Goal: Contribute content: Contribute content

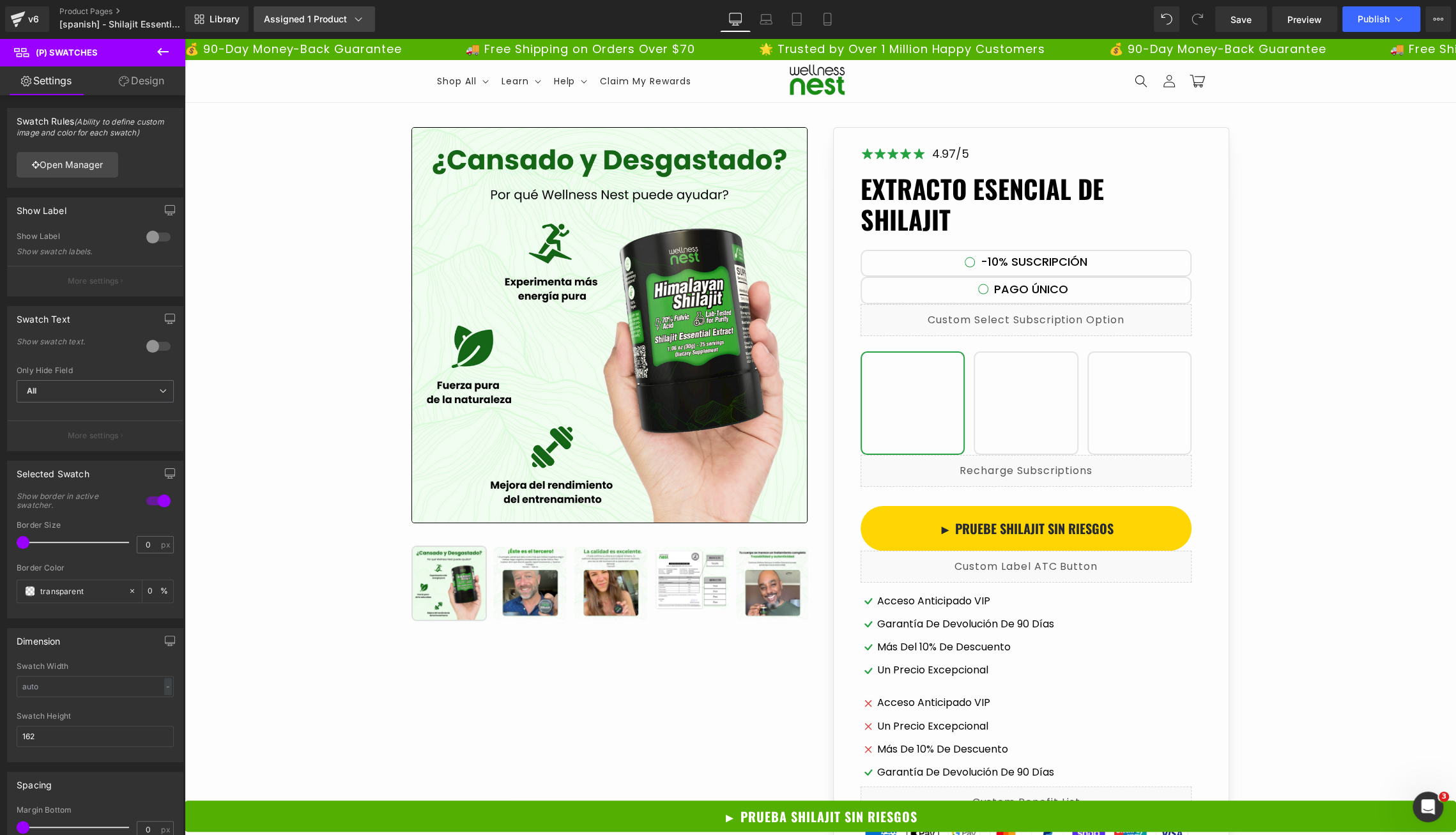
click at [350, 28] on link "Assigned 1 Product" at bounding box center [314, 19] width 121 height 26
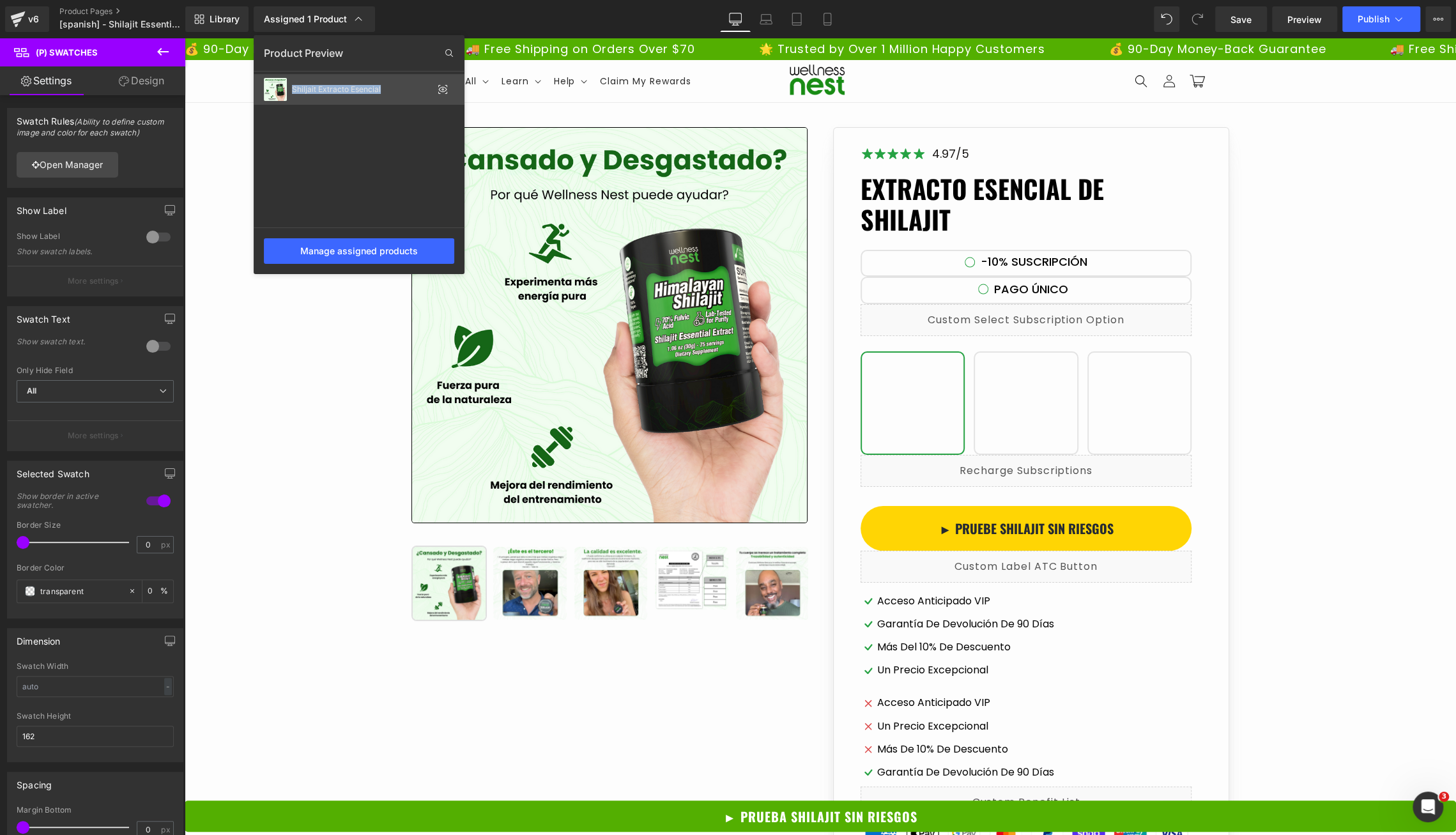
drag, startPoint x: 399, startPoint y: 122, endPoint x: 292, endPoint y: 92, distance: 111.1
click at [292, 92] on div "Shiljait Extracto Esencial" at bounding box center [359, 151] width 211 height 153
copy div "Shiljait Extracto Esencial"
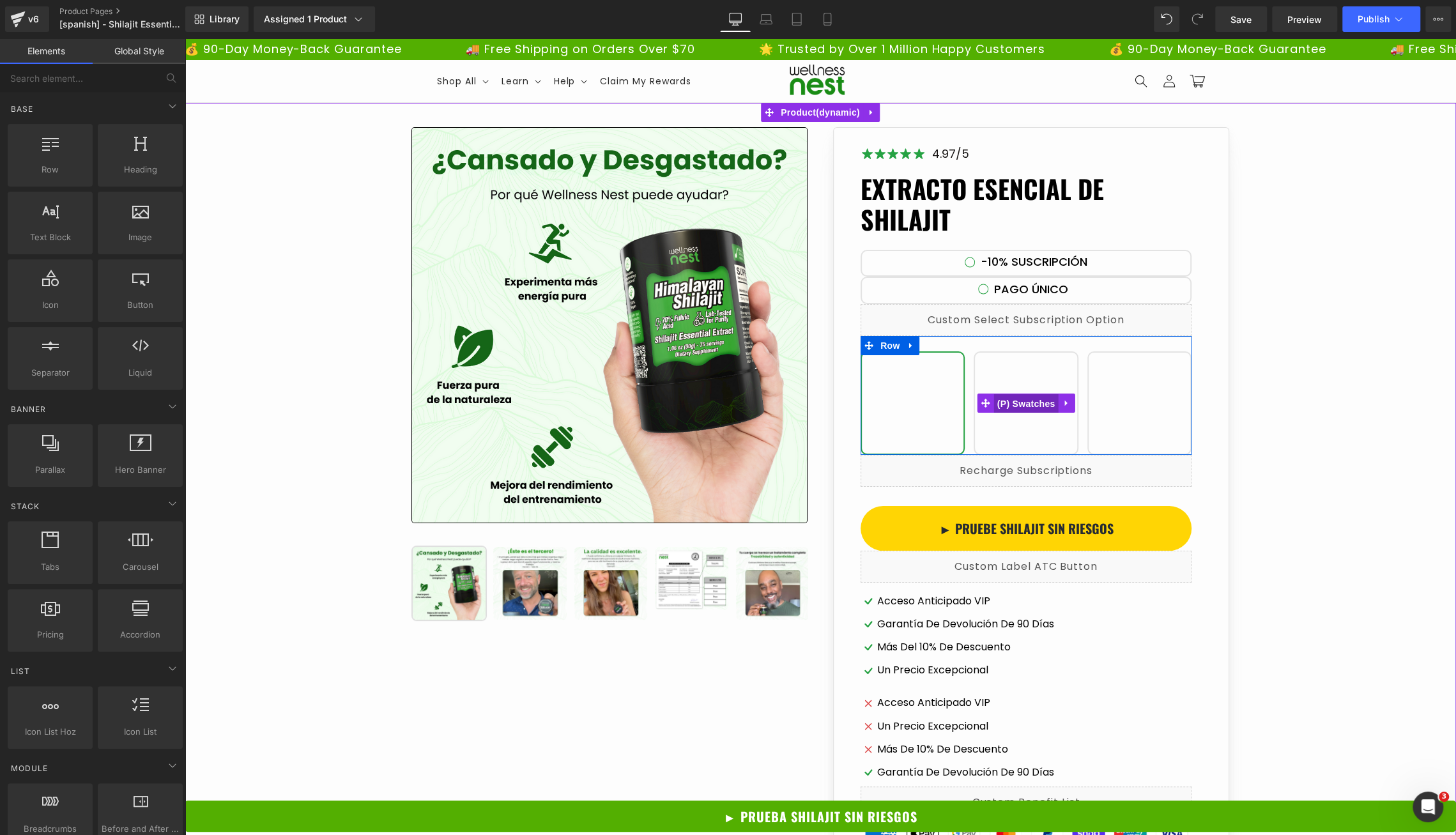
click at [1027, 408] on span "(P) Swatches" at bounding box center [1026, 404] width 65 height 19
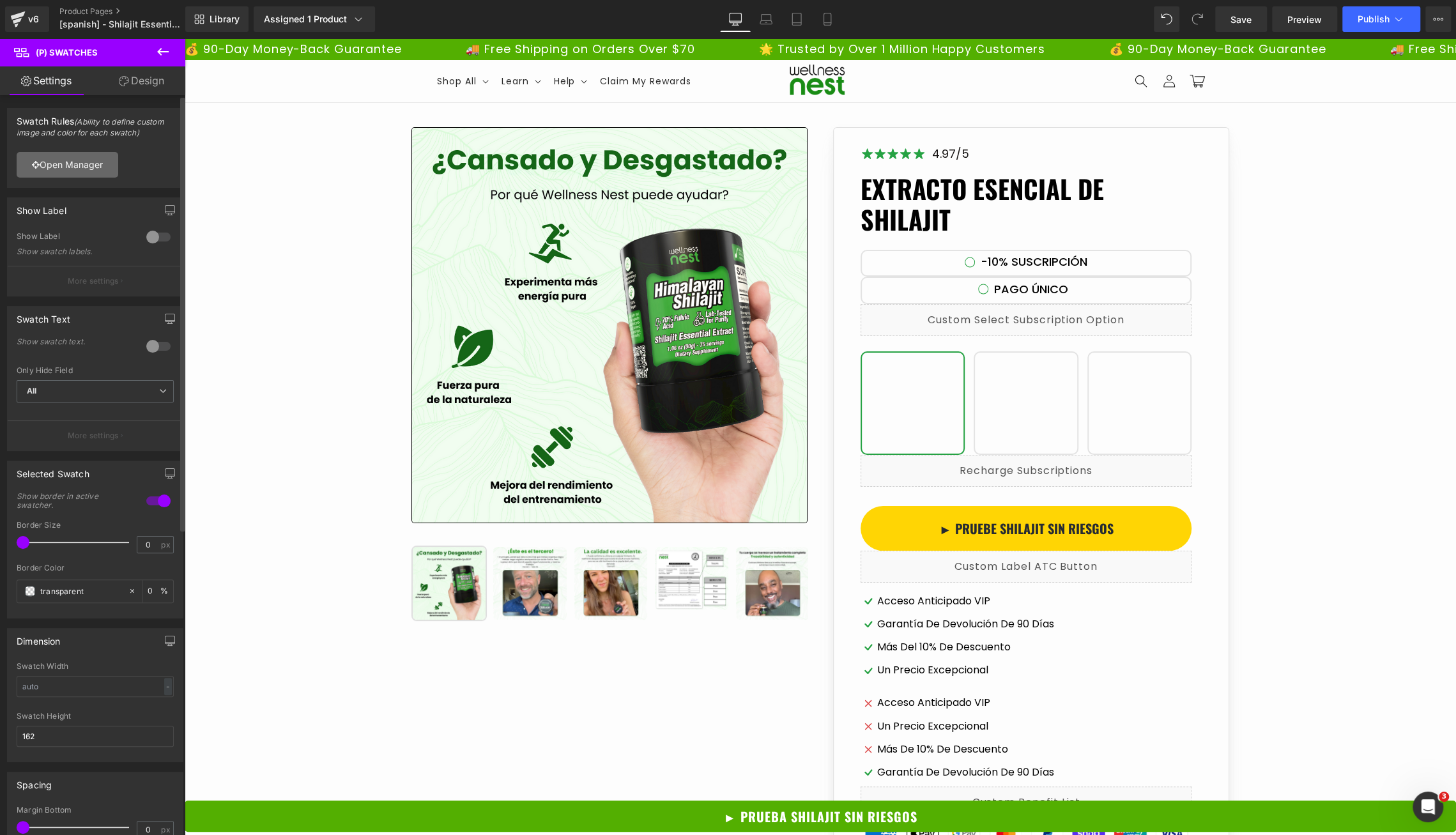
click at [65, 169] on link "Open Manager" at bounding box center [67, 165] width 102 height 26
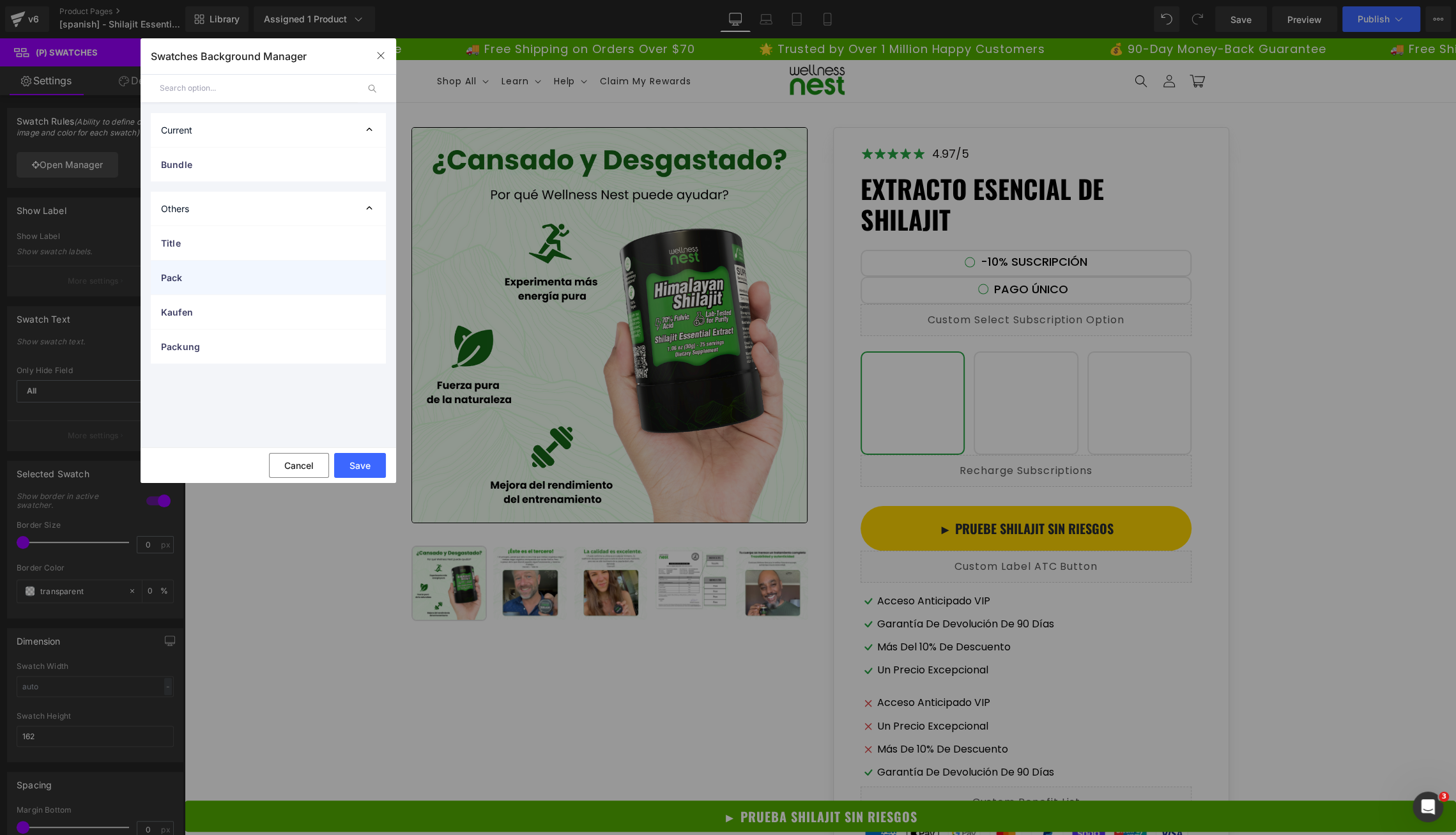
click at [186, 269] on div "Pack" at bounding box center [269, 278] width 235 height 34
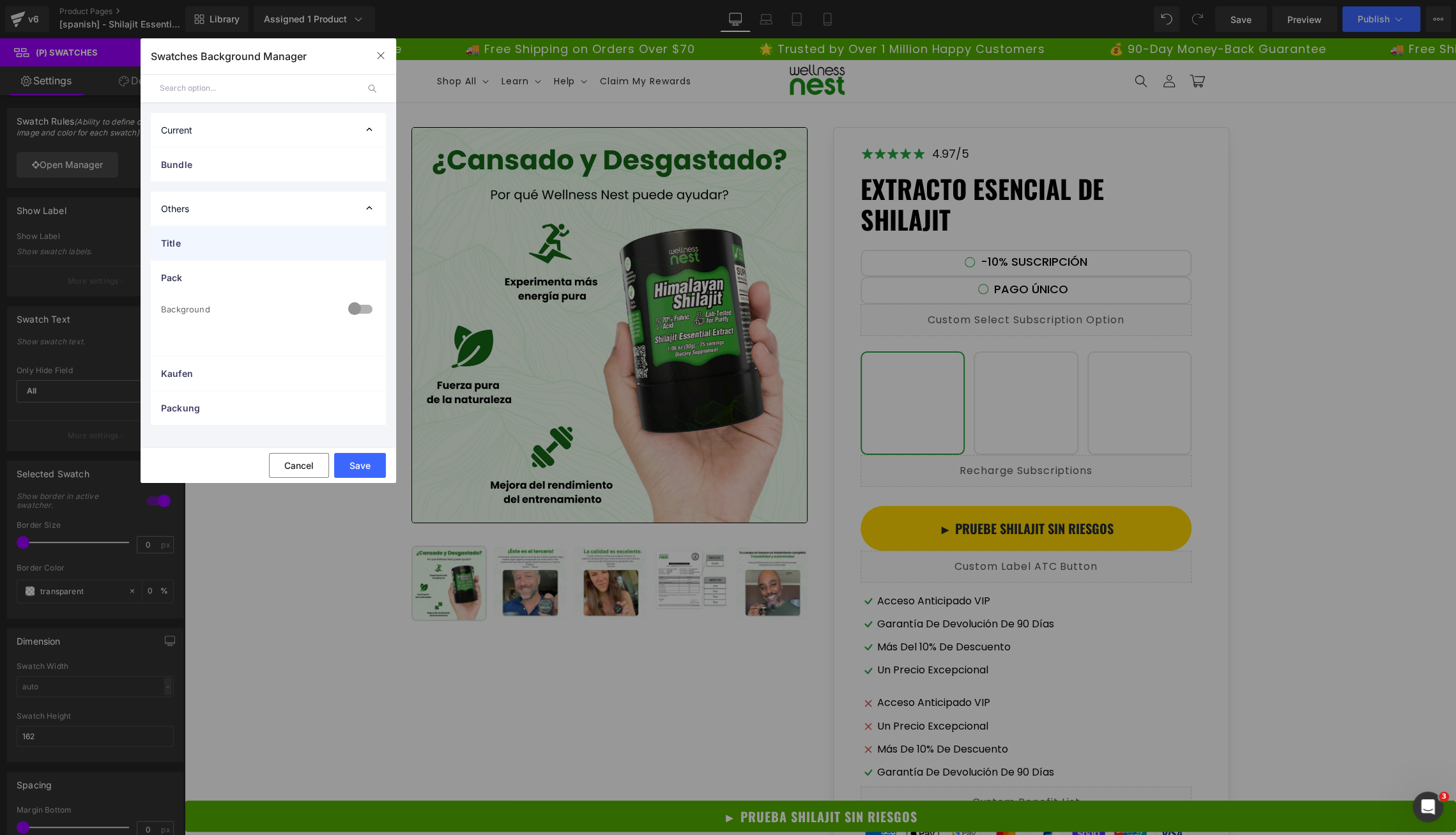
click at [228, 231] on div "Title" at bounding box center [269, 243] width 235 height 34
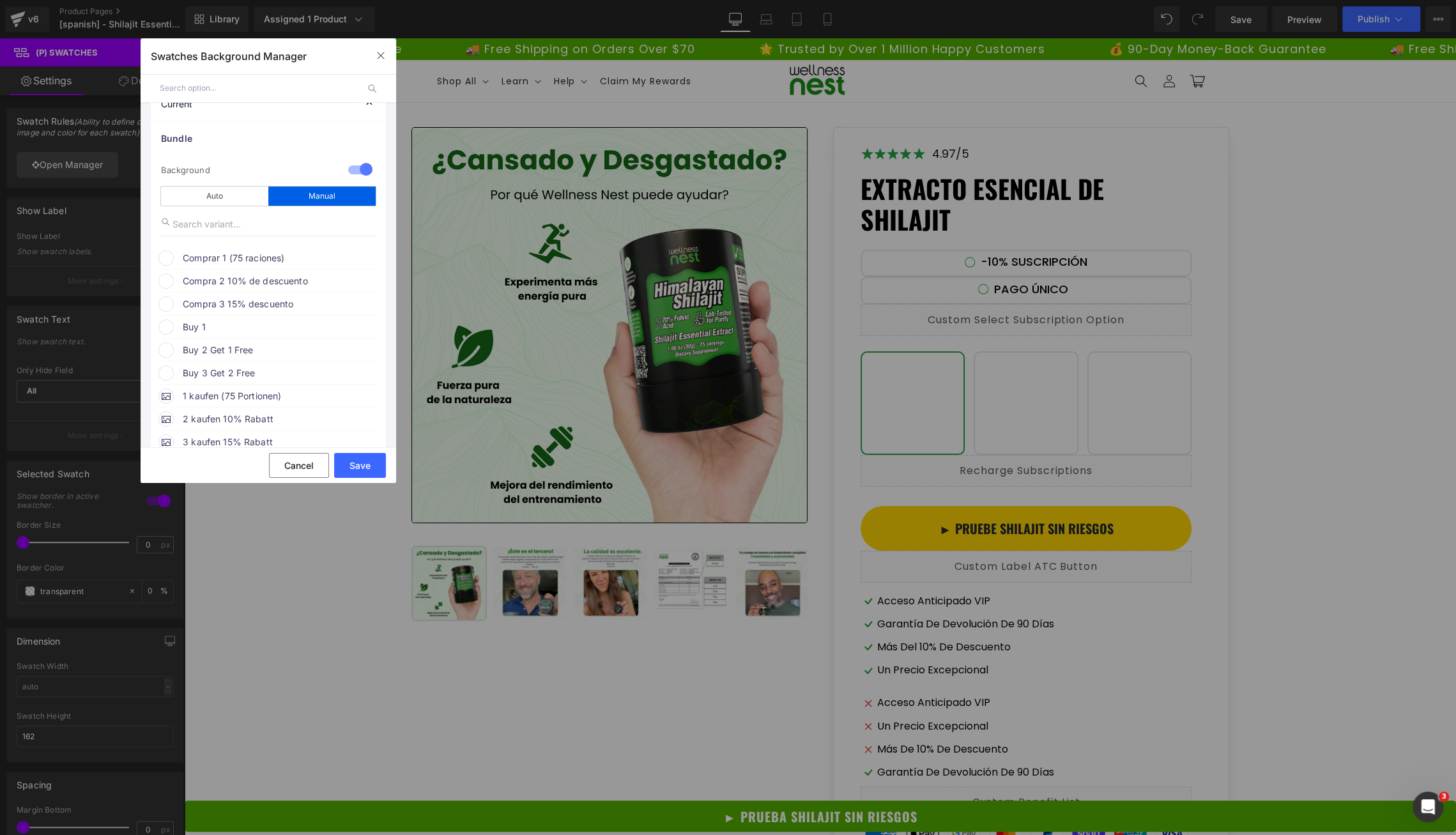
scroll to position [33, 0]
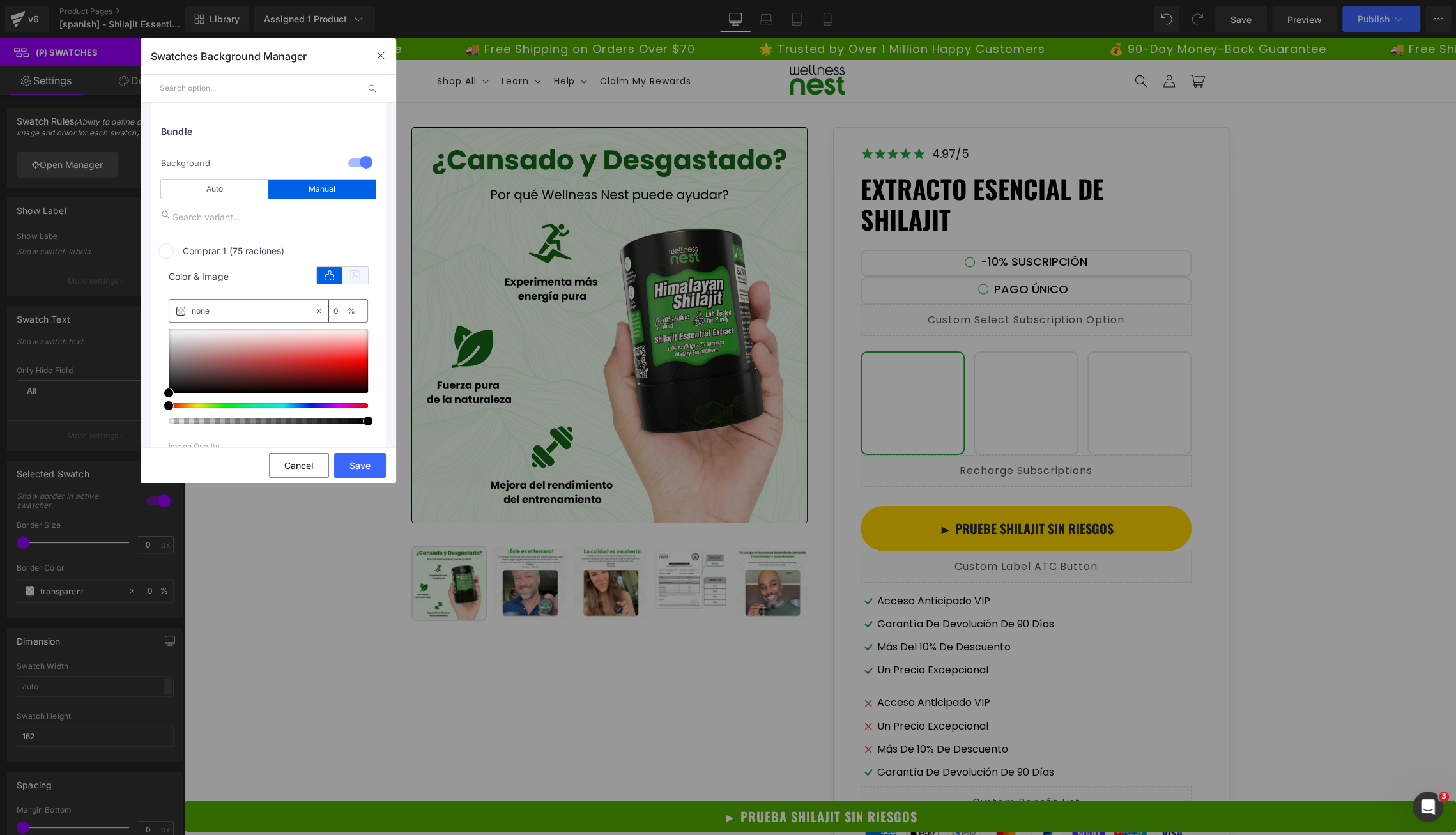
click at [343, 279] on icon at bounding box center [355, 276] width 26 height 17
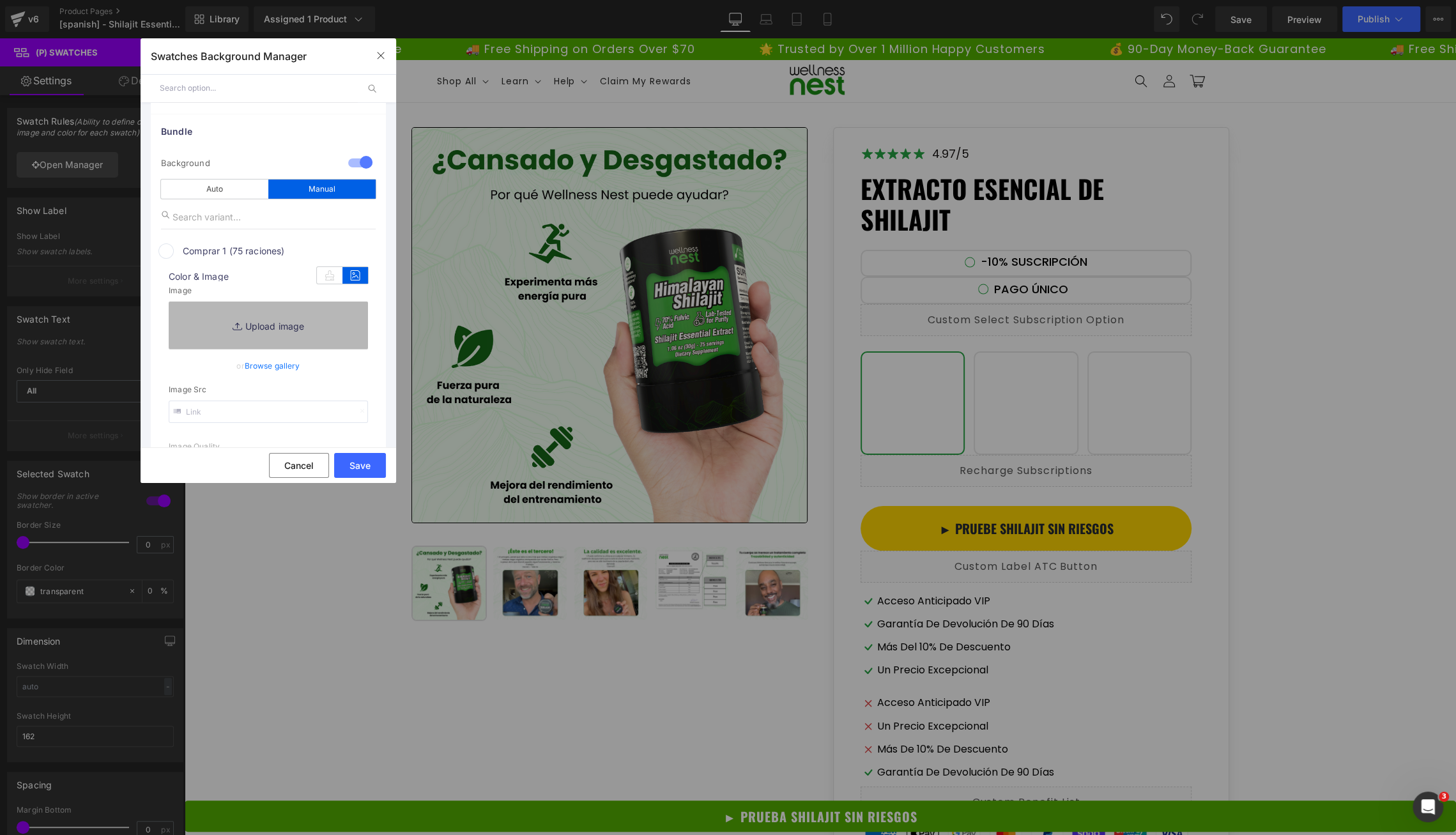
click at [0, 0] on link "Replace Image" at bounding box center [0, 0] width 0 height 0
click at [0, 0] on link "Browse gallery" at bounding box center [0, 0] width 0 height 0
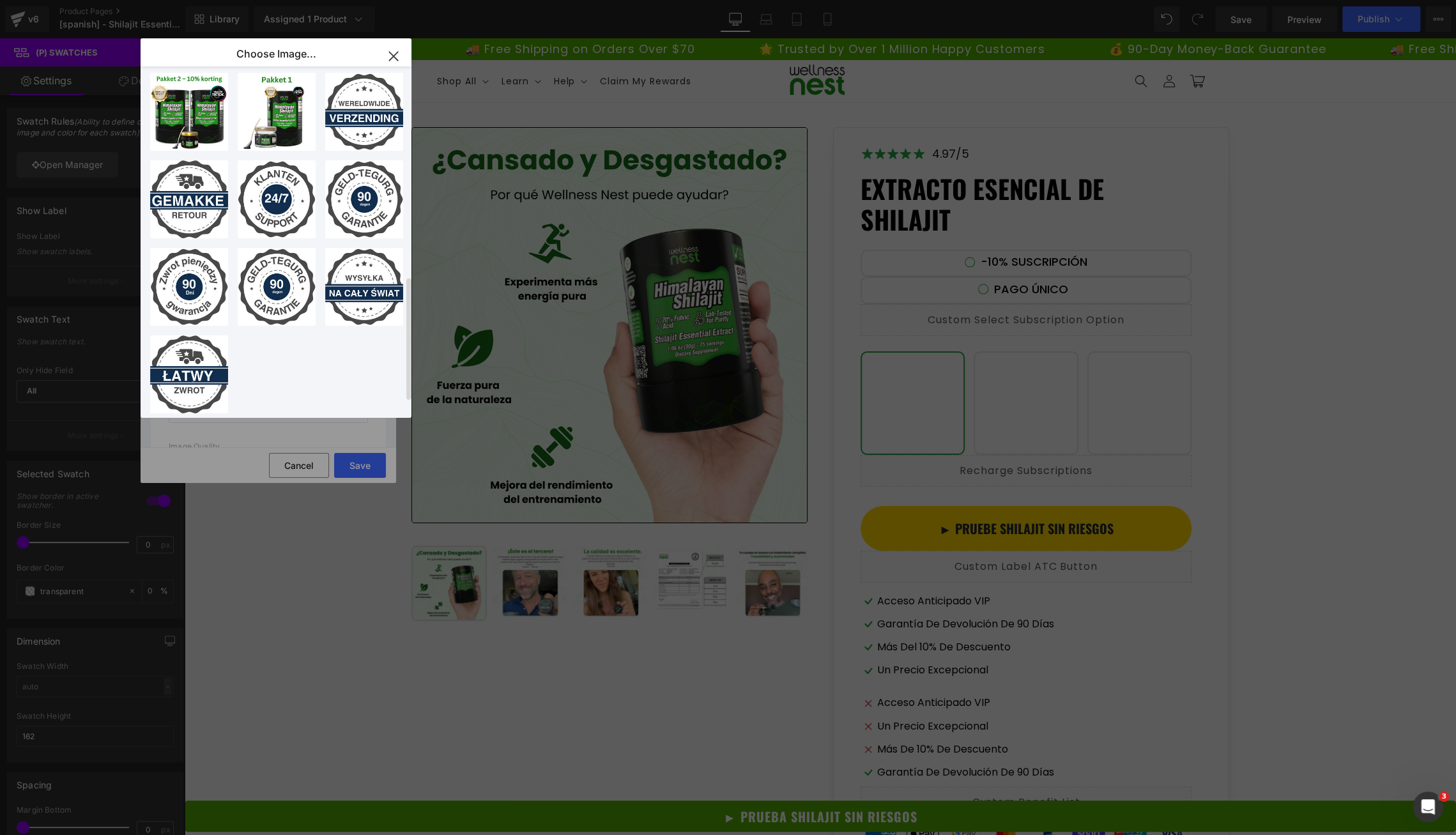
scroll to position [0, 0]
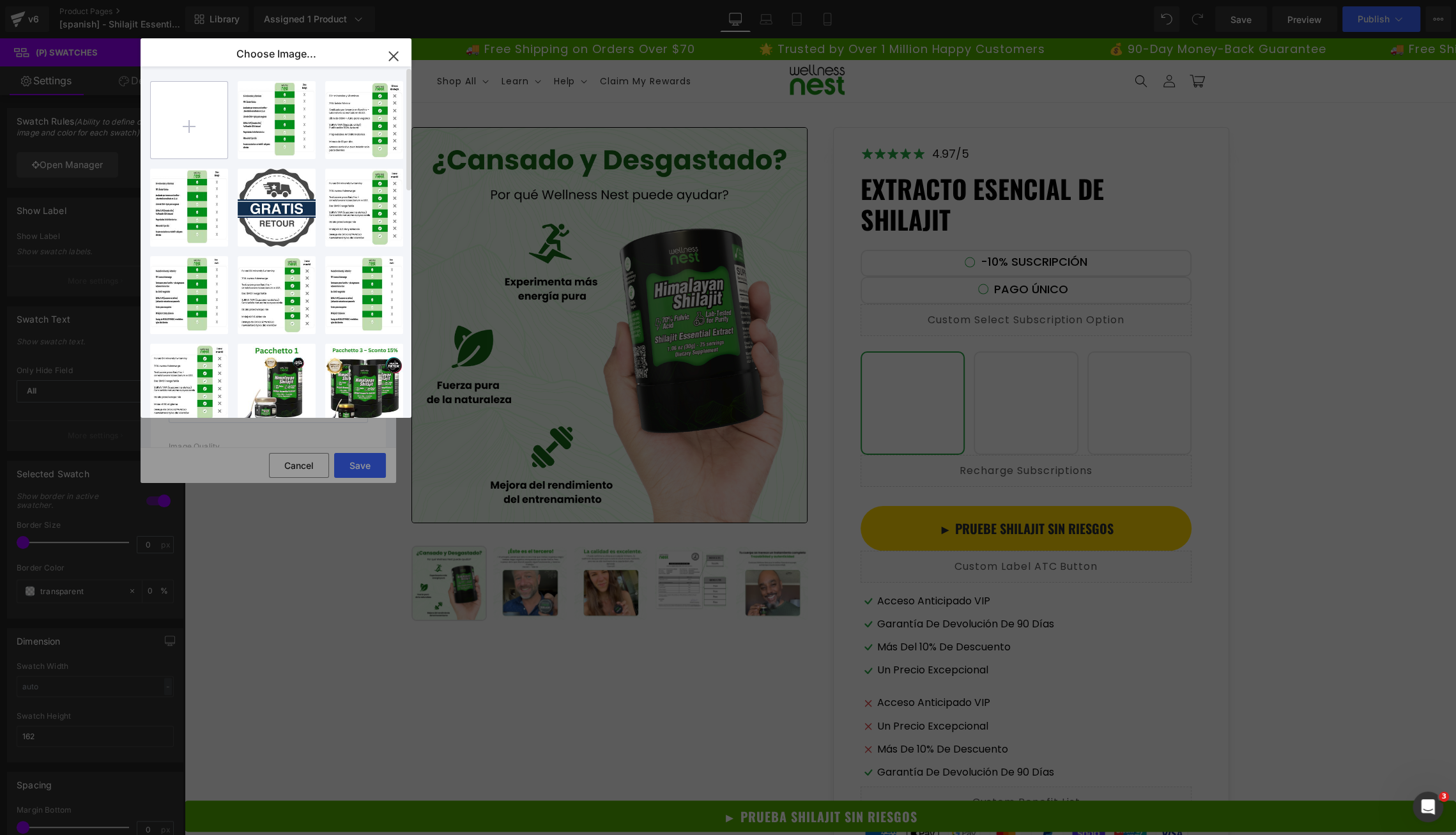
click at [0, 0] on input "file" at bounding box center [0, 0] width 0 height 0
type input "C:\fakepath\20250124-185224 (1).png"
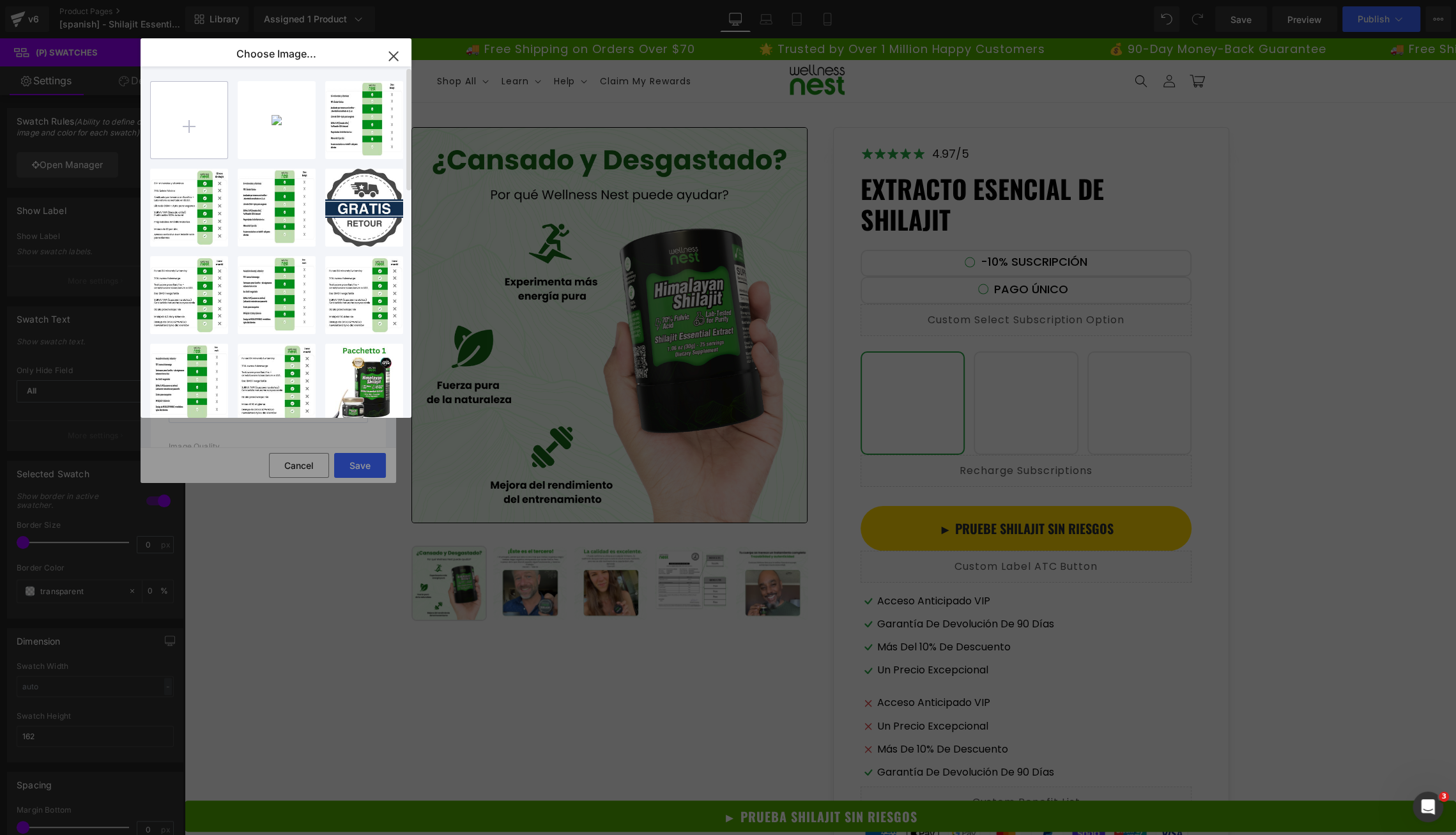
click at [0, 0] on input "file" at bounding box center [0, 0] width 0 height 0
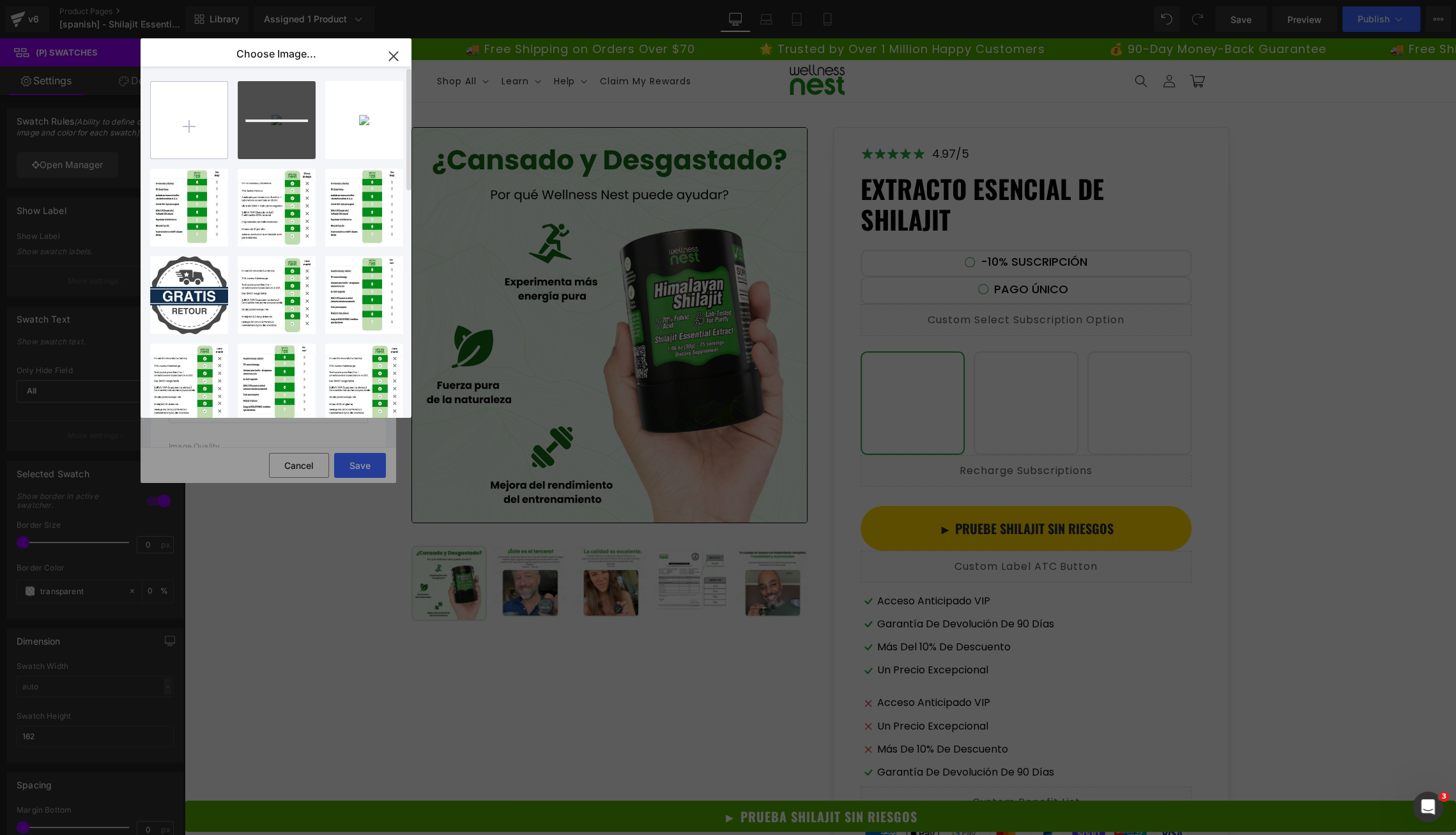
click at [0, 0] on input "file" at bounding box center [0, 0] width 0 height 0
type input "C:\fakepath\AHORRA_15.png"
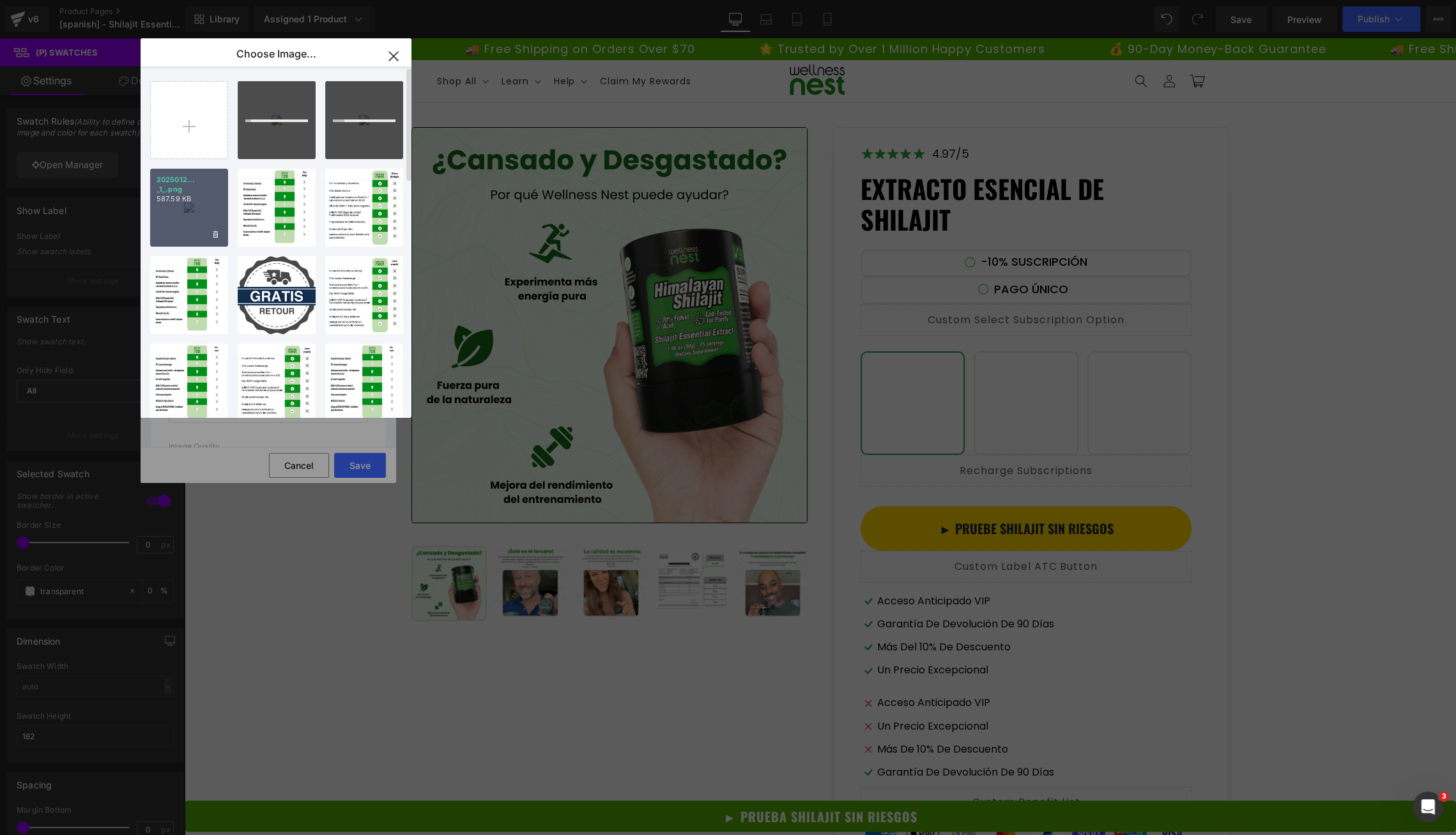
type input "[URL][DOMAIN_NAME]"
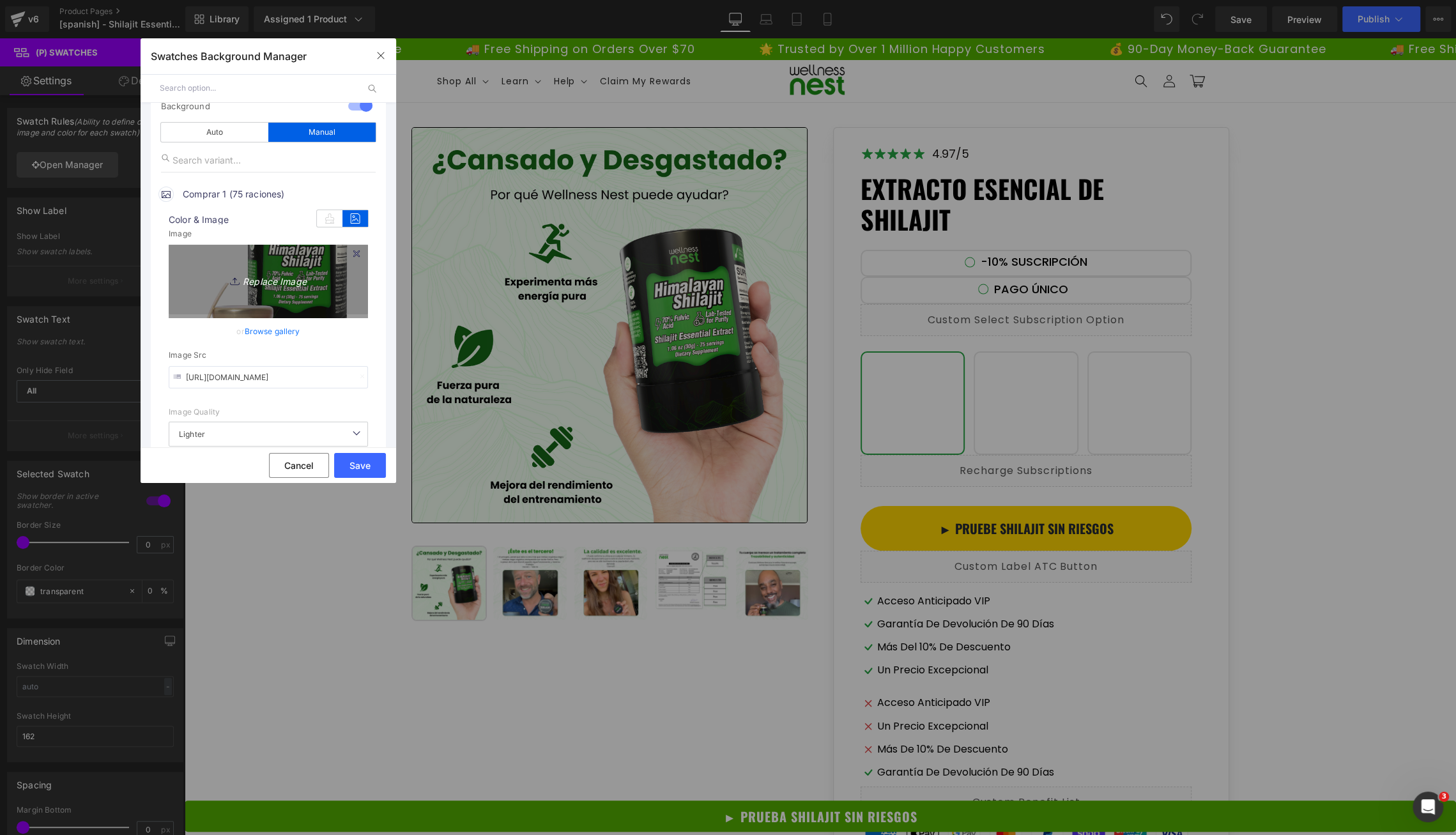
scroll to position [118, 0]
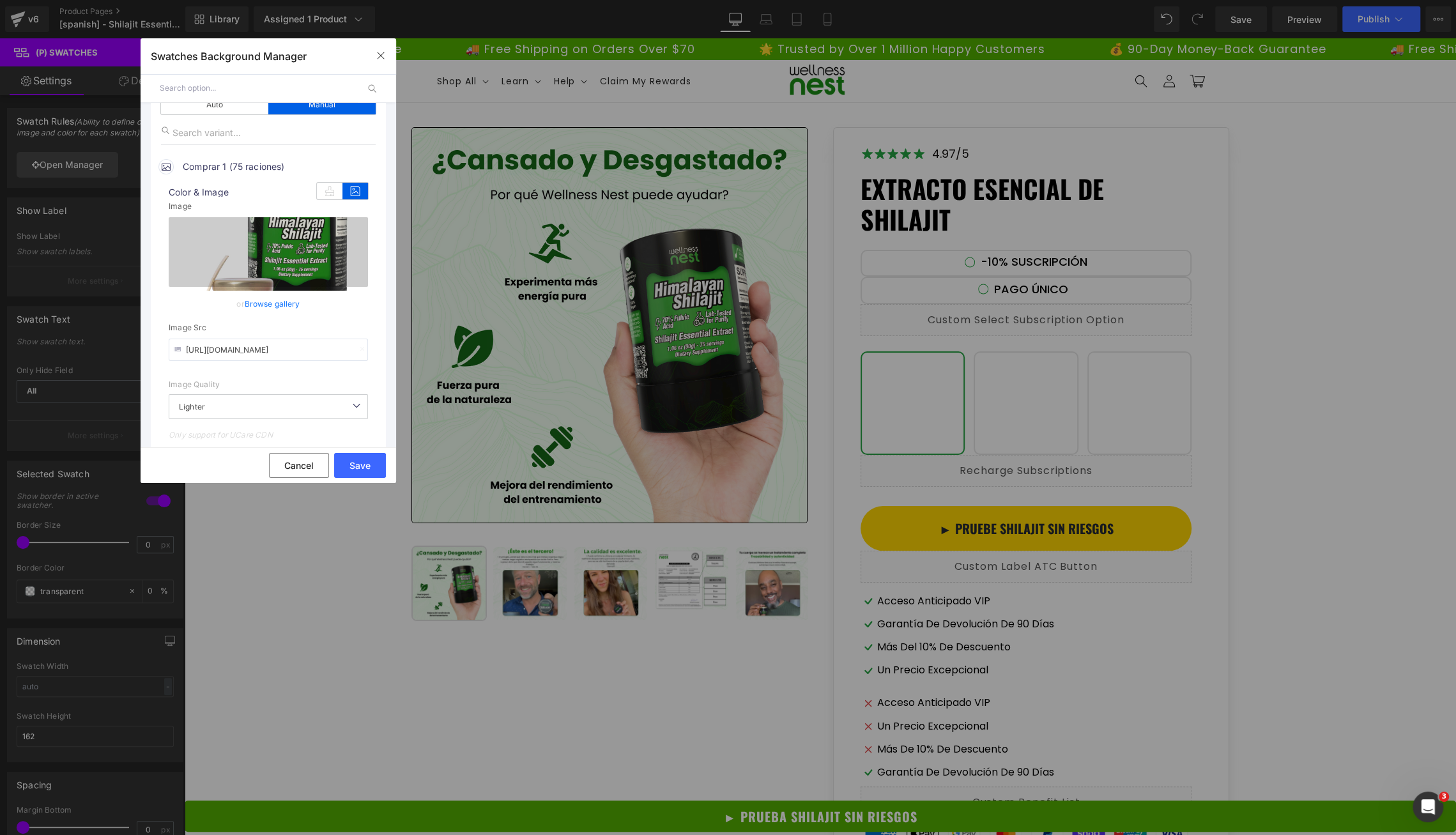
click at [0, 0] on span "Comprar 1 (75 raciones)" at bounding box center [0, 0] width 0 height 0
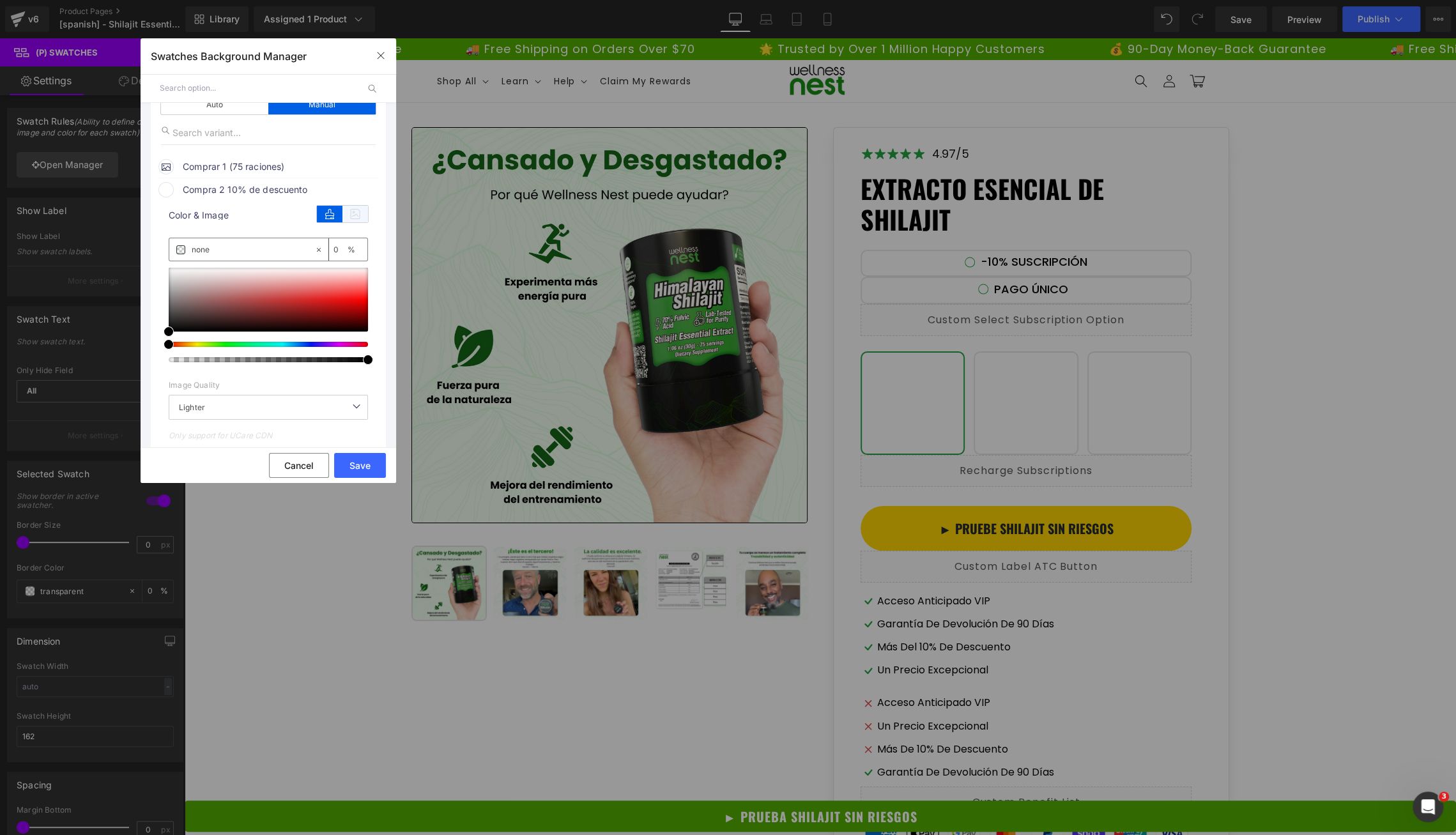
click at [0, 0] on icon at bounding box center [0, 0] width 0 height 0
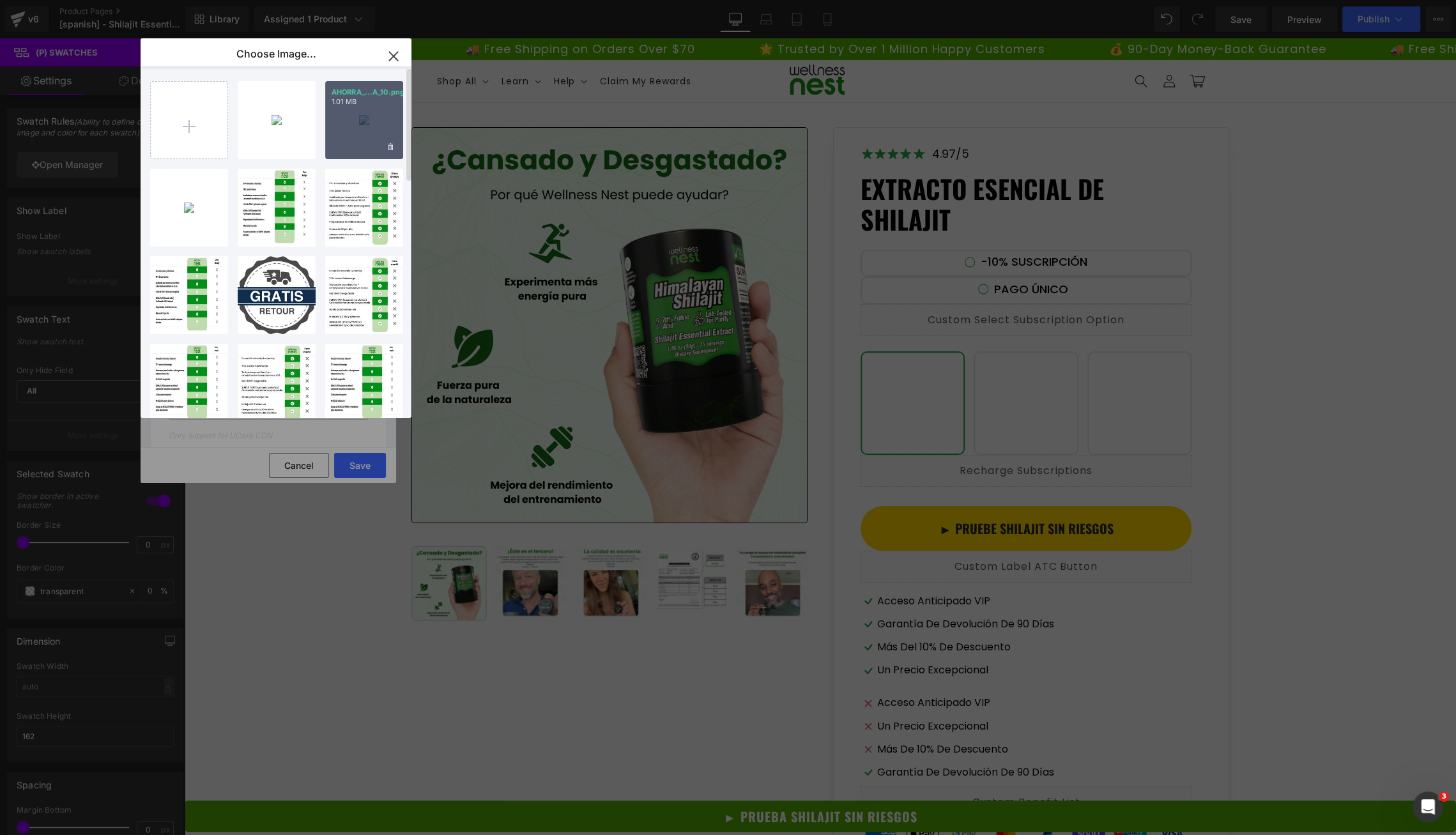
click at [372, 118] on div "AHORRA_...A_10.png 1.01 MB" at bounding box center [364, 120] width 78 height 78
type input "[URL][DOMAIN_NAME]"
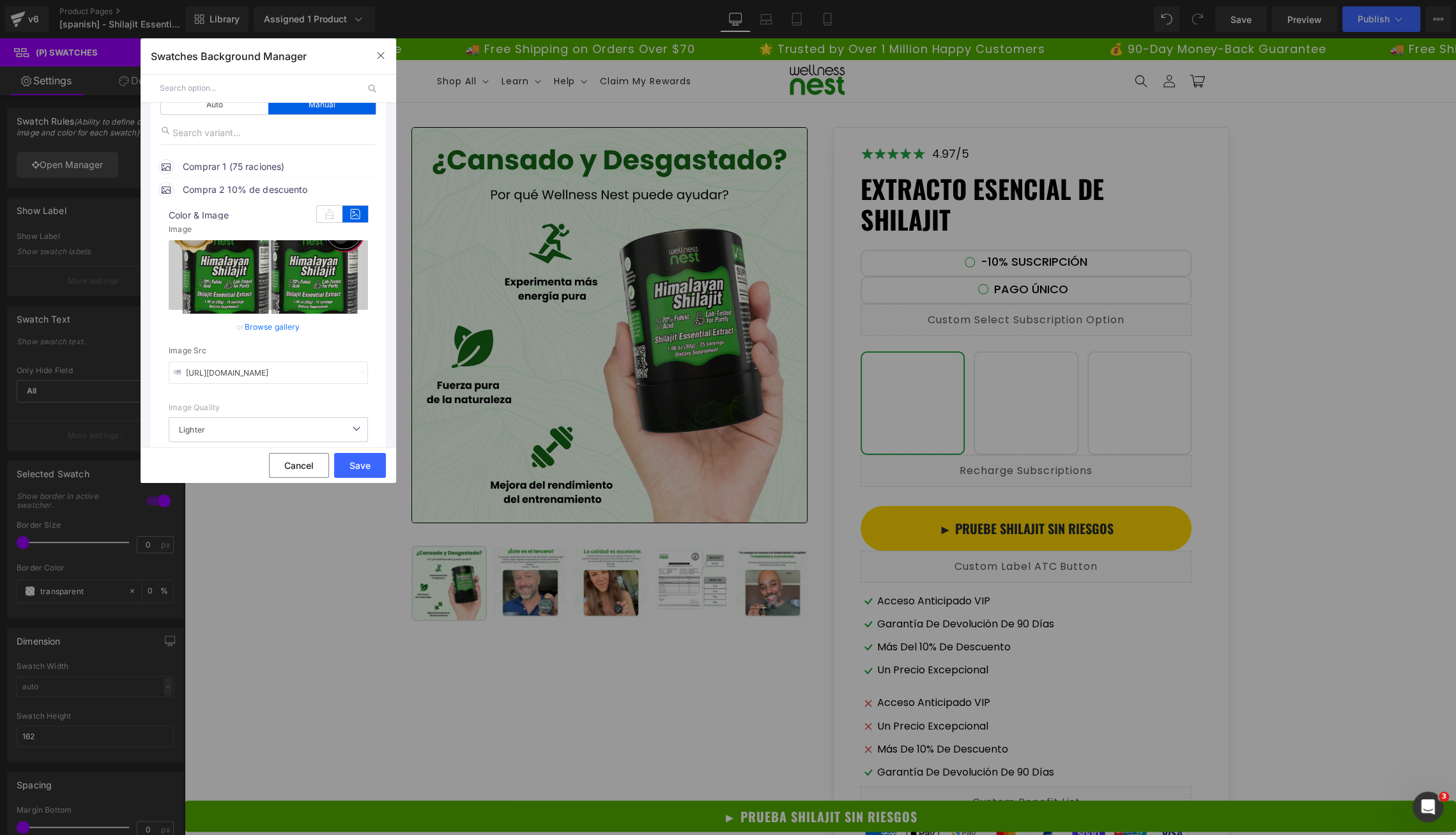
click at [261, 189] on span "Compra 2 10% de descuento" at bounding box center [280, 190] width 194 height 15
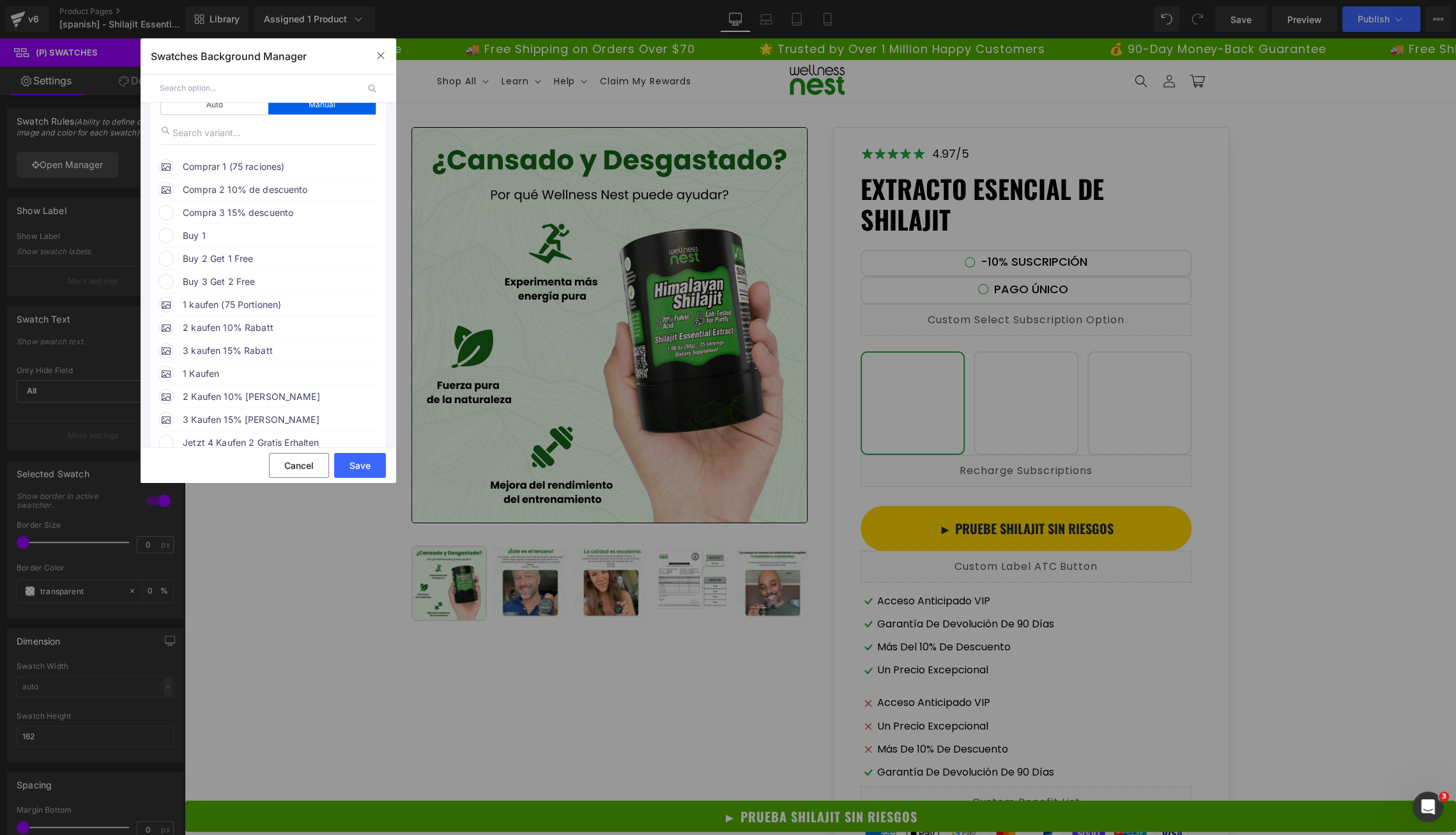
click at [0, 0] on span "Compra 3 15% descuento" at bounding box center [0, 0] width 0 height 0
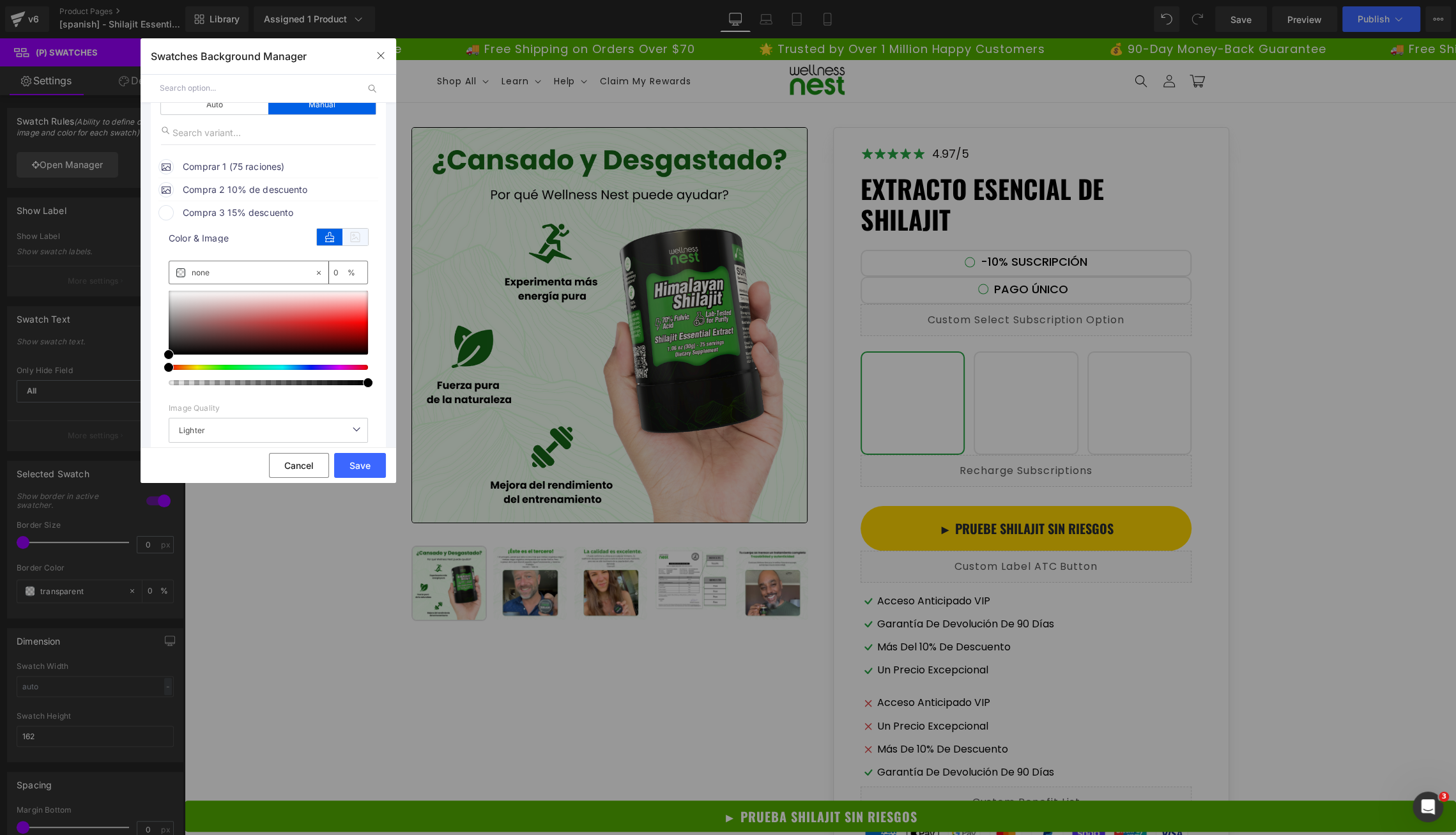
click at [0, 0] on icon at bounding box center [0, 0] width 0 height 0
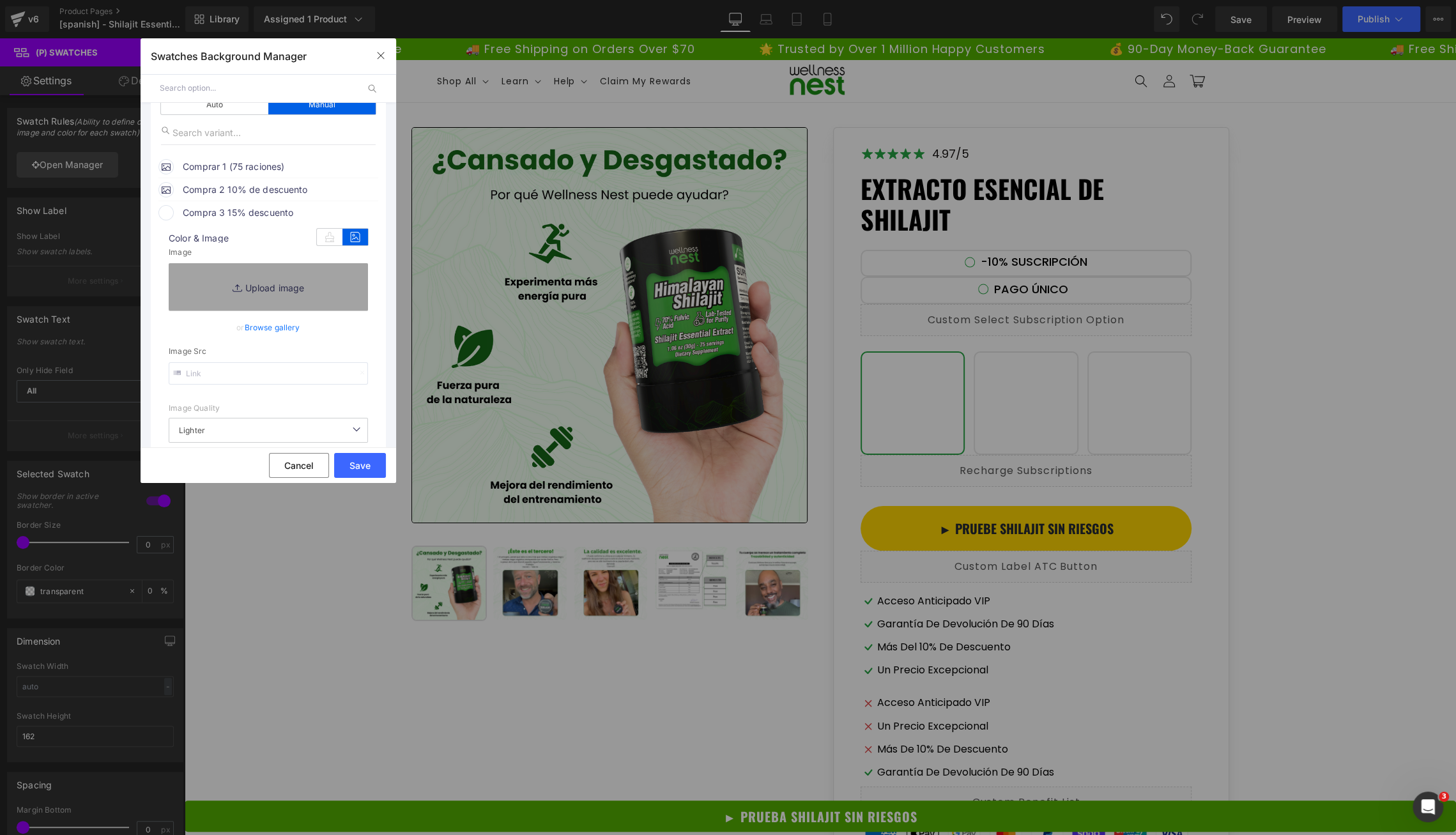
click at [0, 0] on div "Image Quality Lighter Lightest Lighter Lighter Lightest Only support for UCare …" at bounding box center [0, 0] width 0 height 0
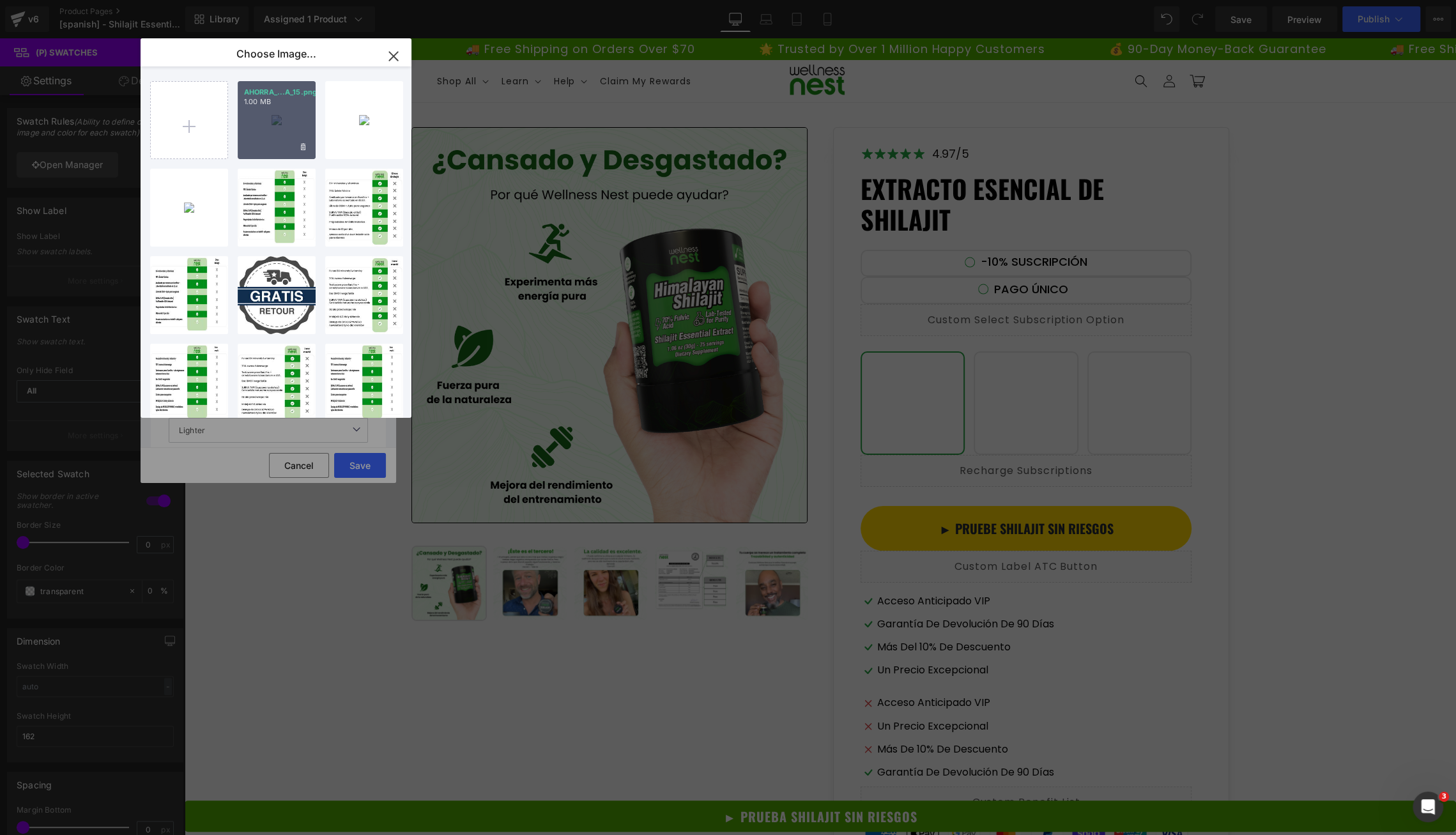
click at [273, 118] on div "AHORRA_...A_15.png 1.00 MB" at bounding box center [277, 120] width 78 height 78
type input "[URL][DOMAIN_NAME]"
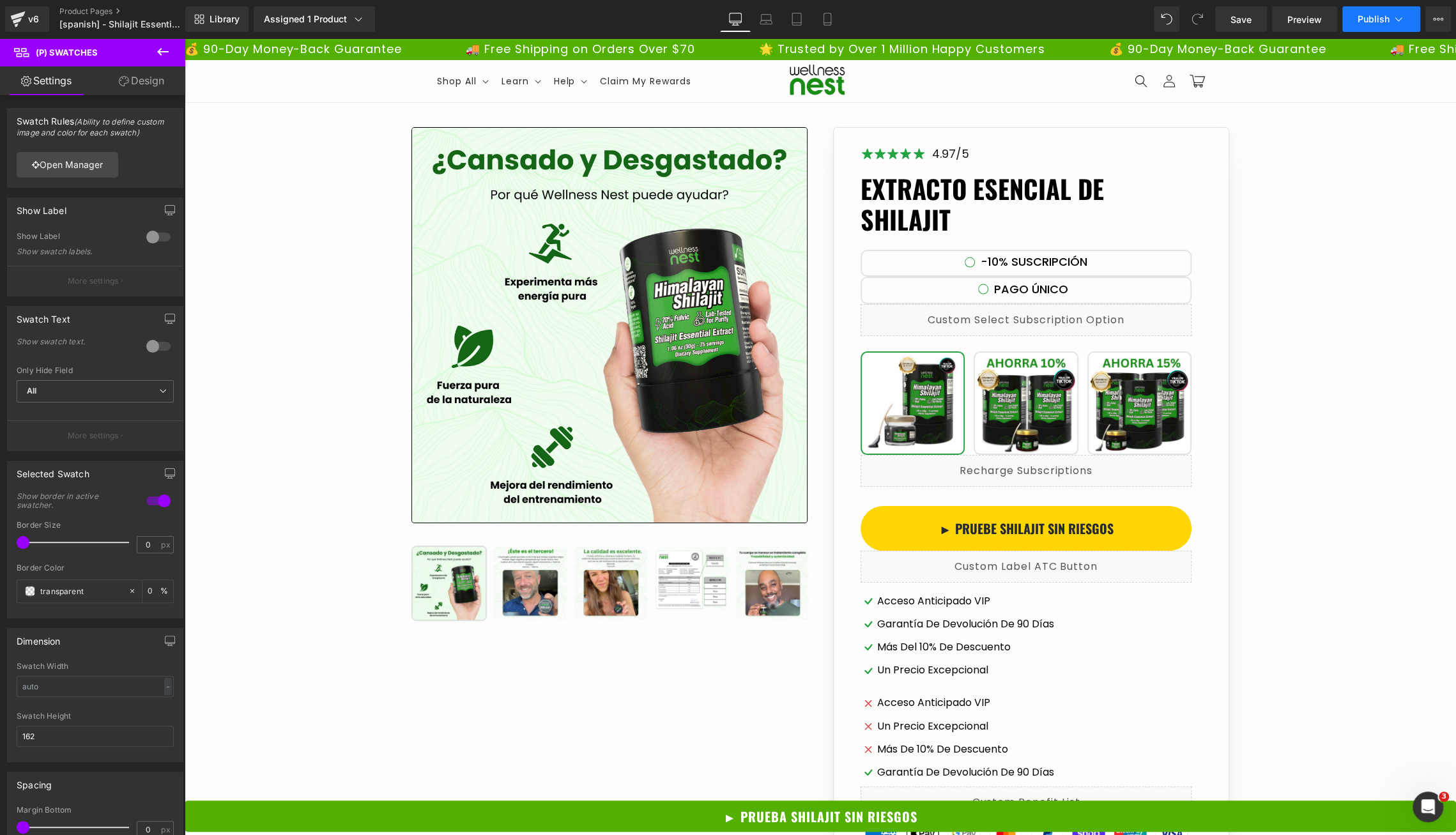
click at [1368, 23] on span "Publish" at bounding box center [1374, 19] width 32 height 10
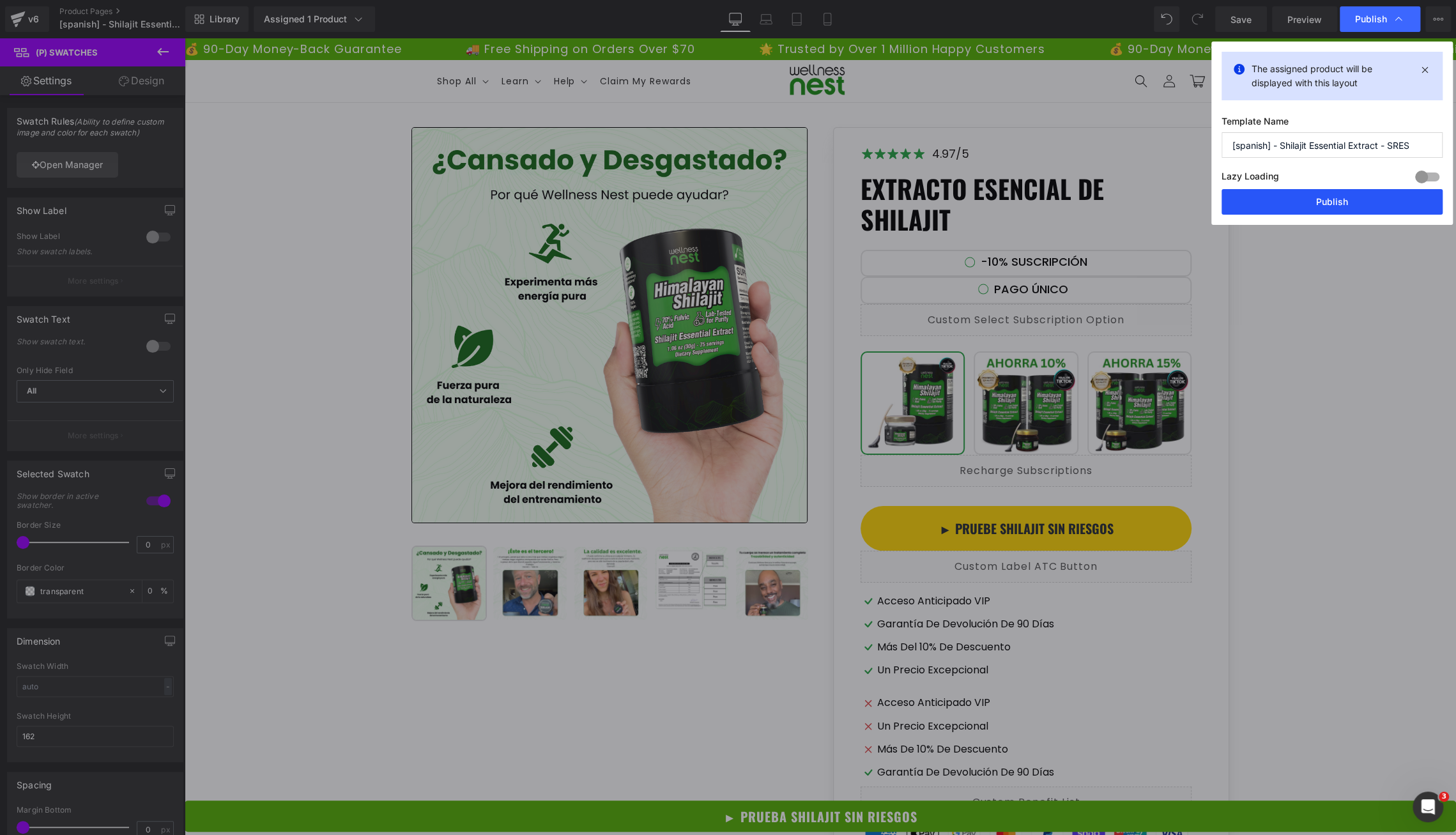
click at [0, 0] on button "Publish" at bounding box center [0, 0] width 0 height 0
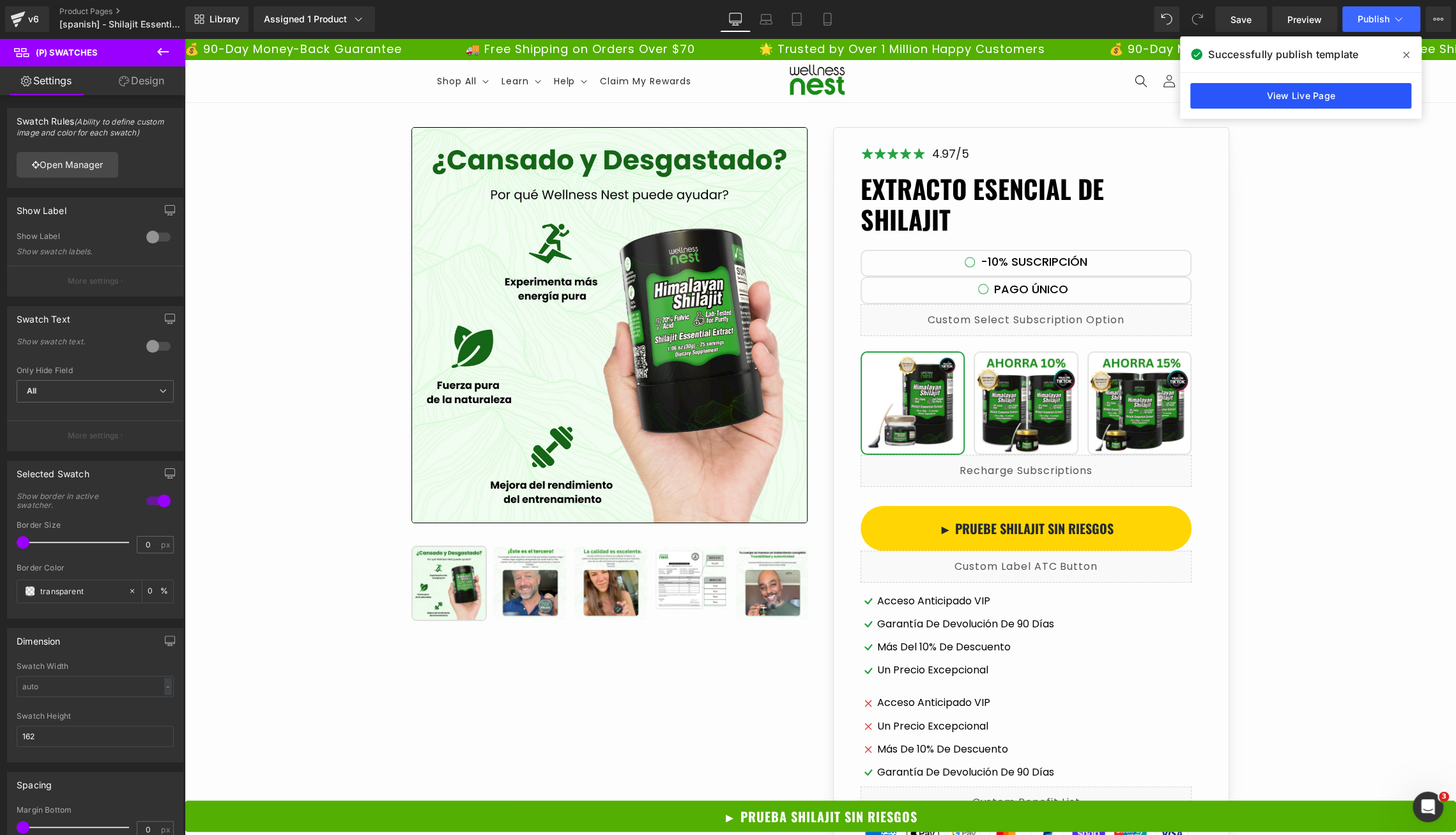
click at [0, 0] on link "View Live Page" at bounding box center [0, 0] width 0 height 0
